Goal: Task Accomplishment & Management: Manage account settings

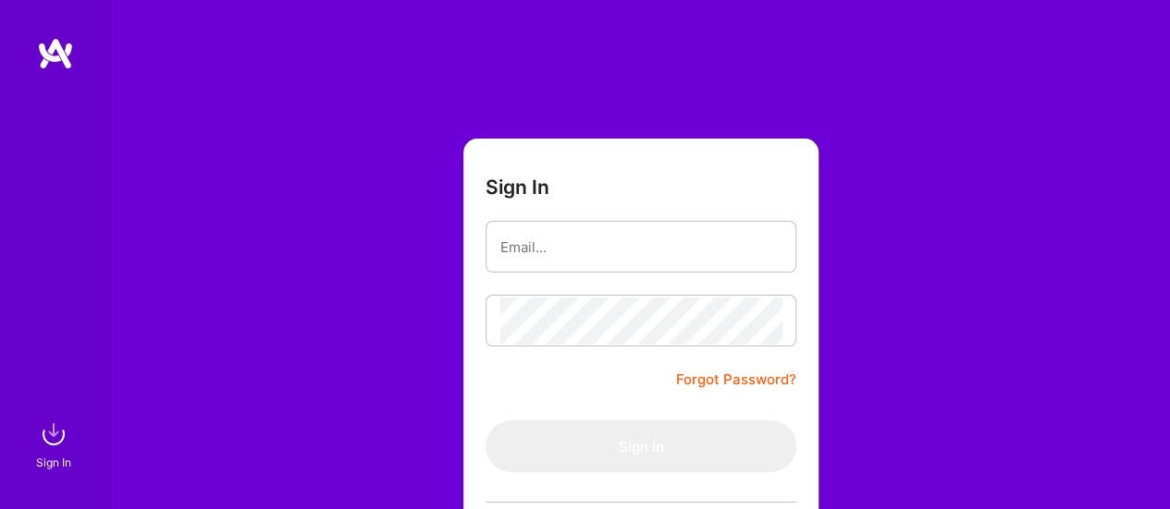
type input "[EMAIL_ADDRESS][DOMAIN_NAME]"
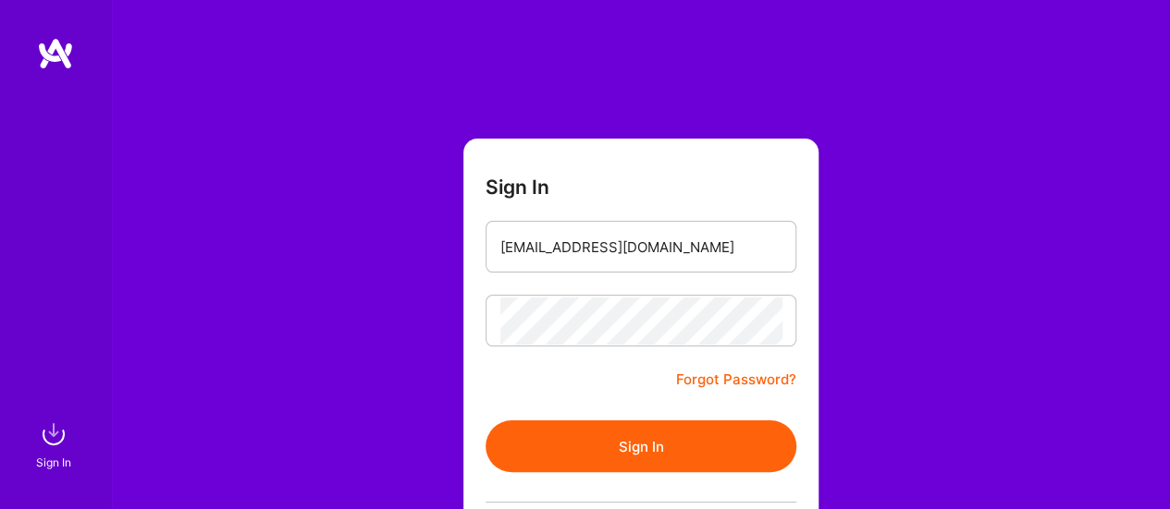
click at [579, 434] on button "Sign In" at bounding box center [640, 447] width 311 height 52
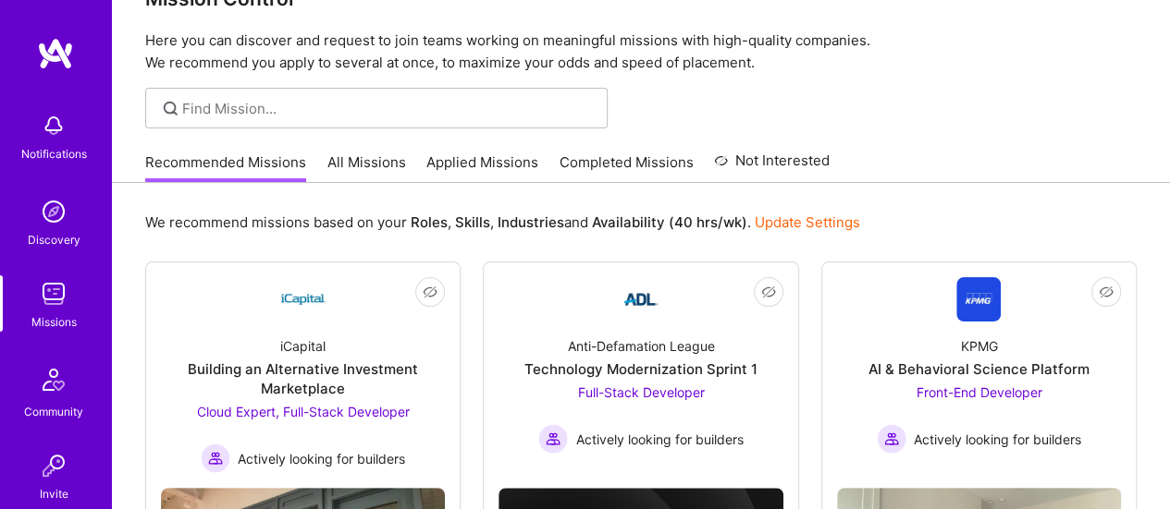
scroll to position [45, 0]
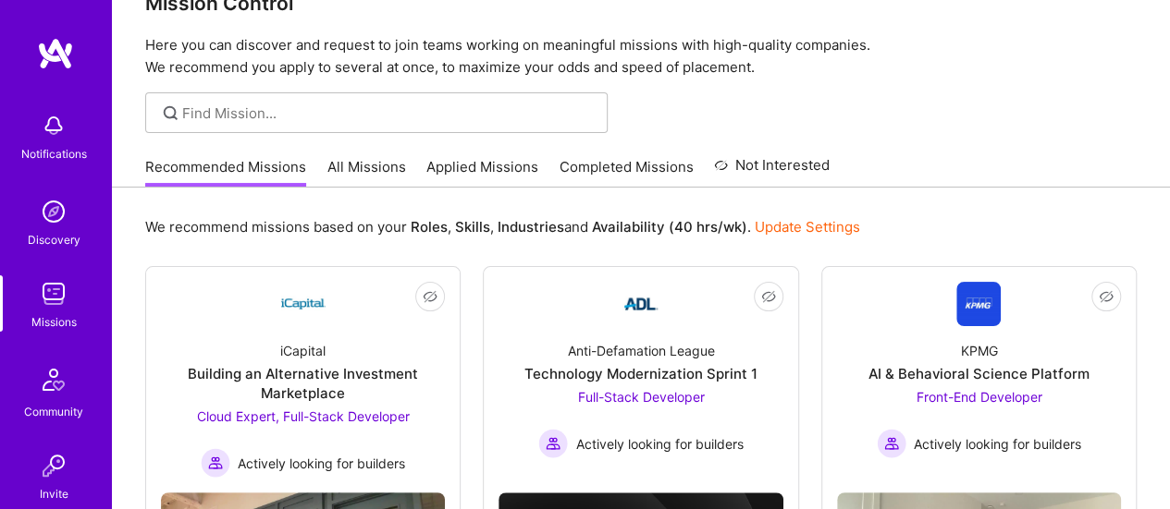
click at [616, 166] on link "Completed Missions" at bounding box center [626, 172] width 134 height 31
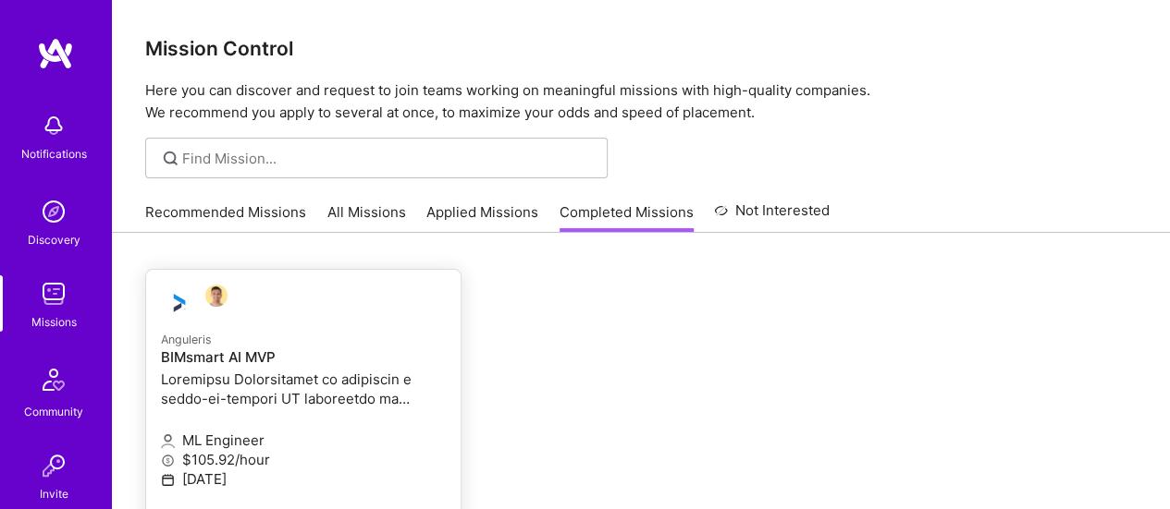
click at [239, 361] on h4 "BIMsmart AI MVP" at bounding box center [303, 358] width 285 height 17
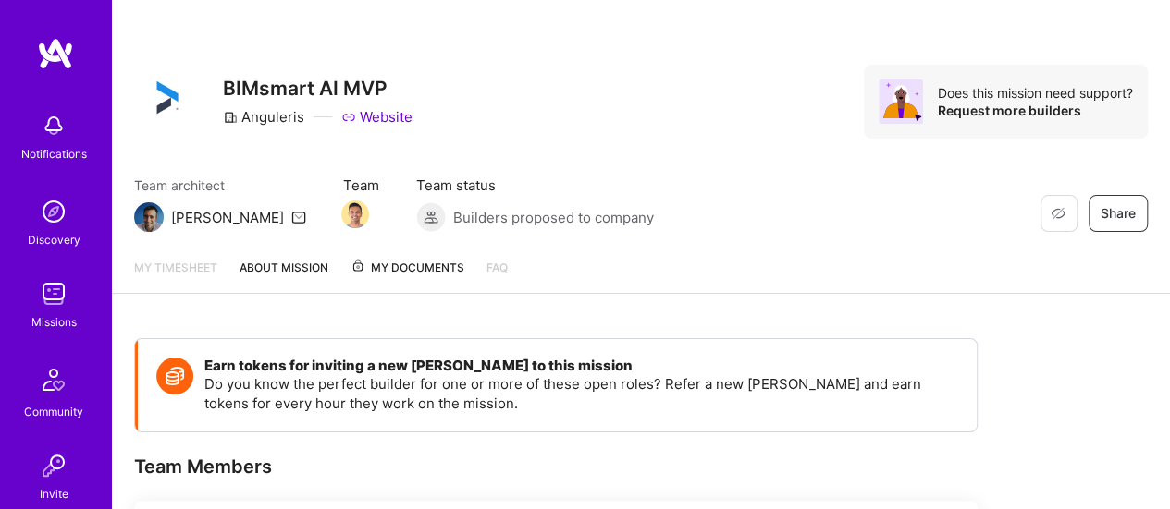
click at [422, 273] on span "My Documents" at bounding box center [407, 268] width 114 height 20
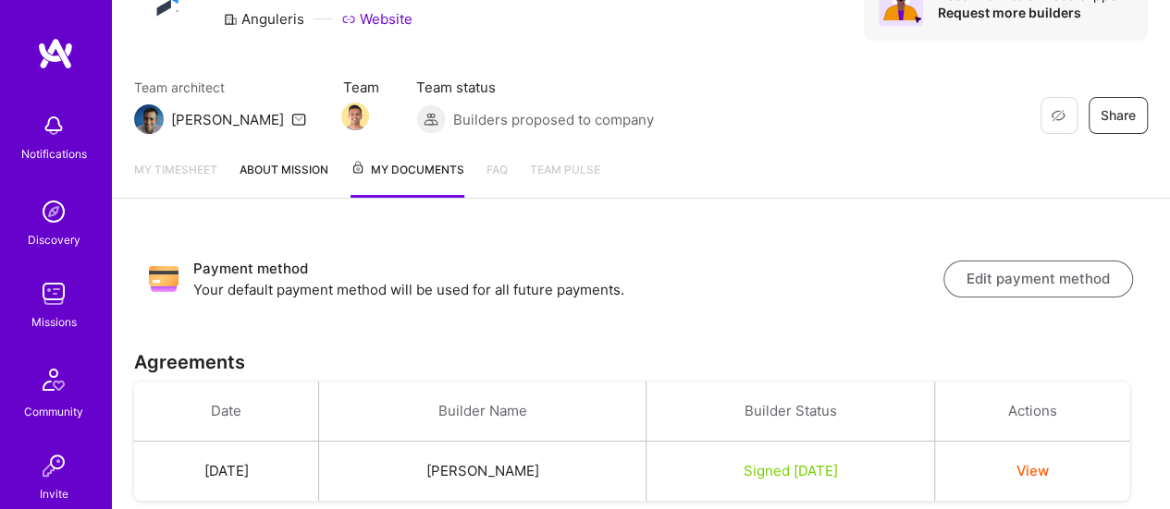
scroll to position [35, 0]
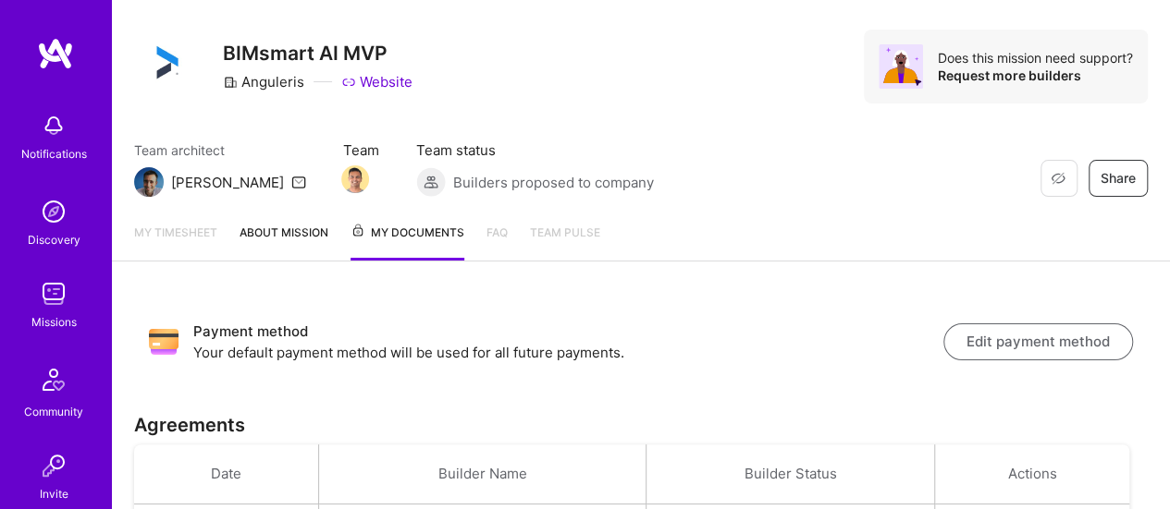
click at [50, 319] on div "Missions" at bounding box center [53, 322] width 45 height 19
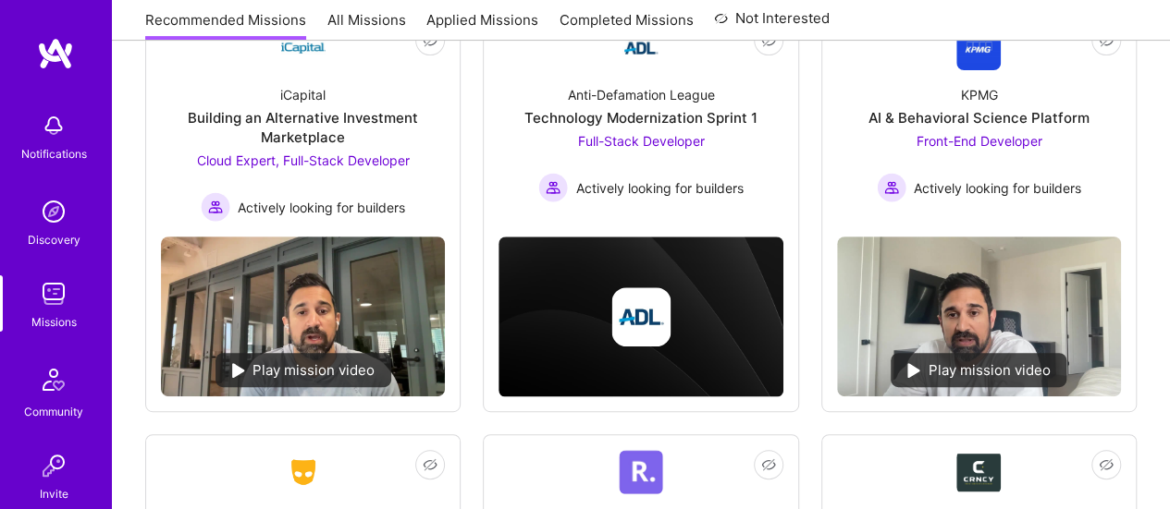
scroll to position [562, 0]
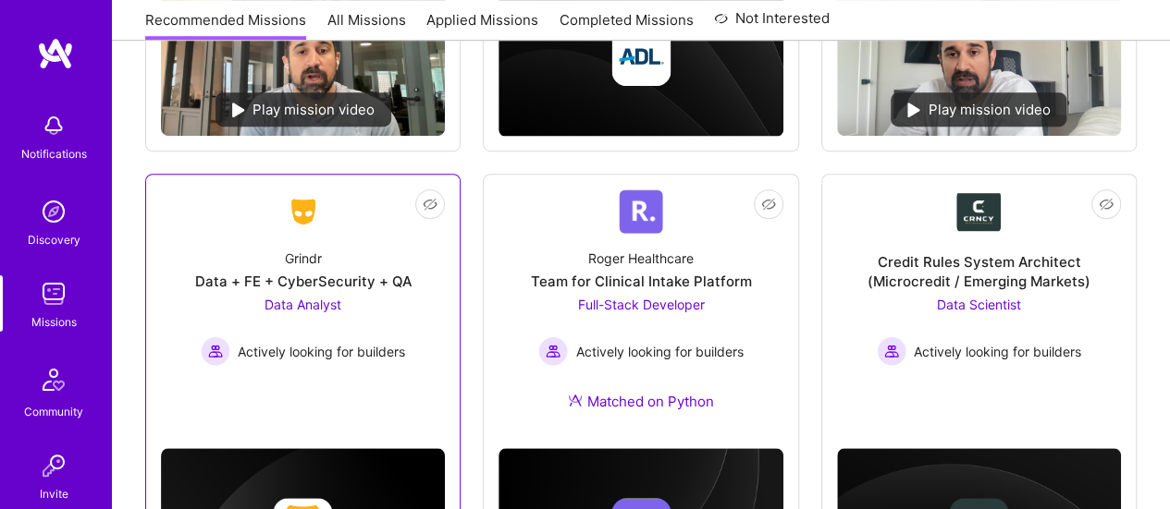
click at [301, 310] on span "Data Analyst" at bounding box center [302, 305] width 77 height 16
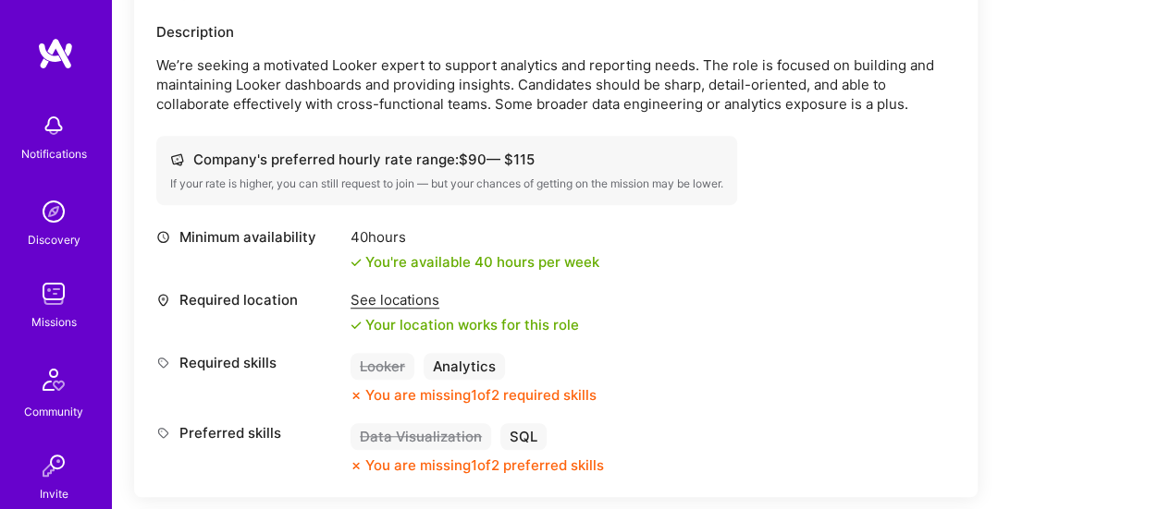
scroll to position [558, 0]
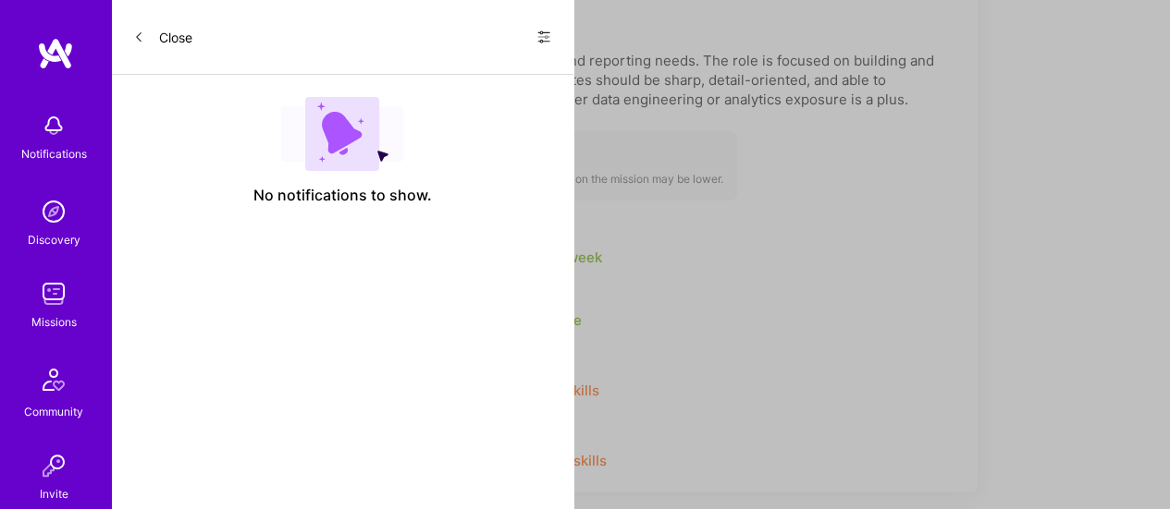
scroll to position [562, 0]
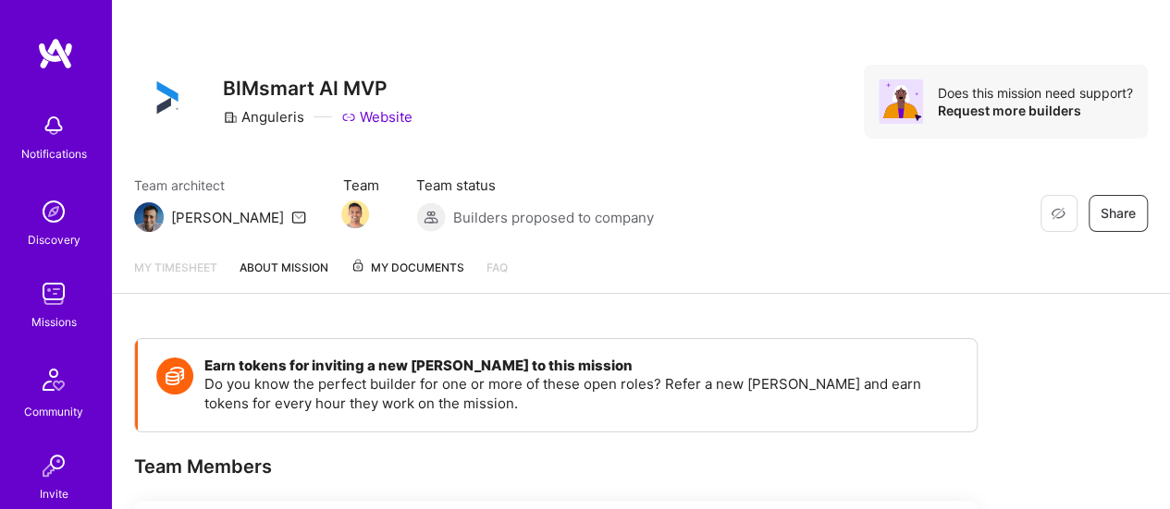
click at [54, 297] on img at bounding box center [53, 294] width 37 height 37
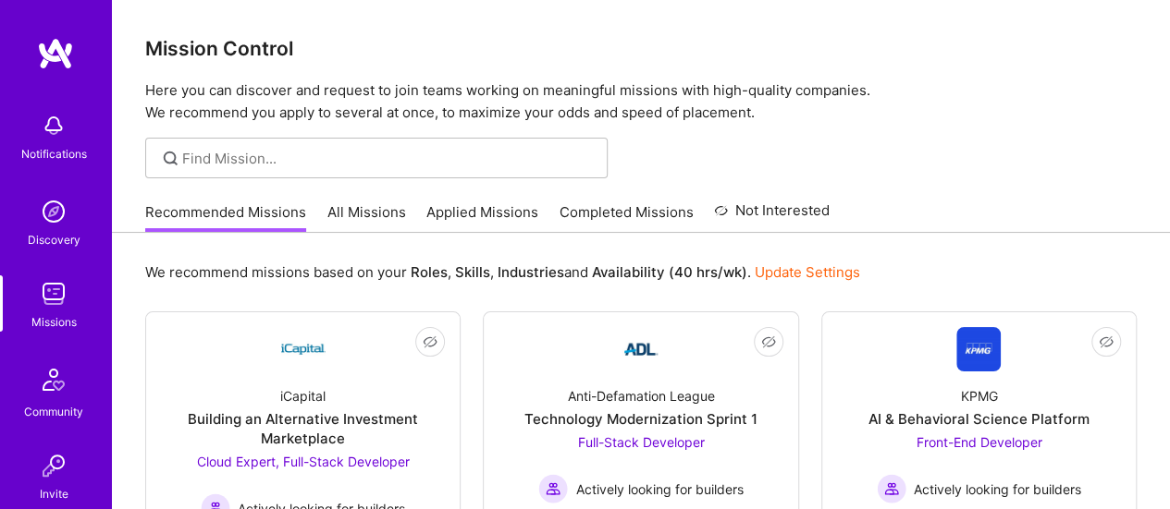
click at [374, 212] on link "All Missions" at bounding box center [366, 217] width 79 height 31
